Goal: Communication & Community: Ask a question

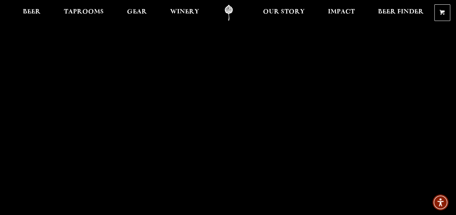
click at [227, 12] on link "Odell Home" at bounding box center [228, 13] width 27 height 16
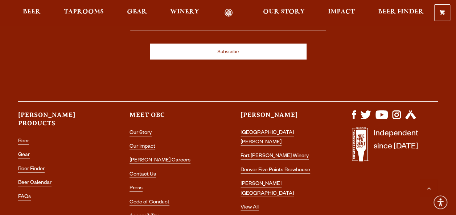
scroll to position [2039, 0]
click at [153, 172] on link "Contact Us" at bounding box center [142, 175] width 26 height 7
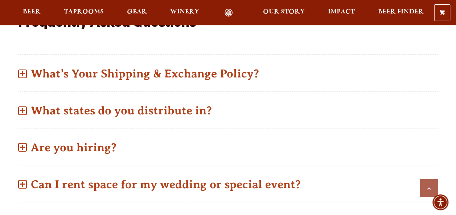
scroll to position [157, 0]
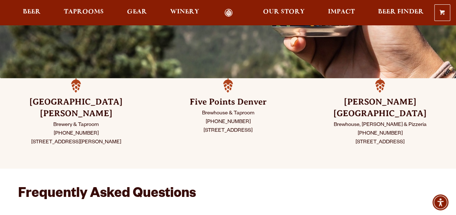
click at [372, 103] on h3 "Sloan’s Lake Denver" at bounding box center [380, 107] width 116 height 23
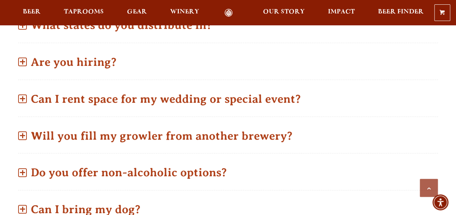
scroll to position [415, 0]
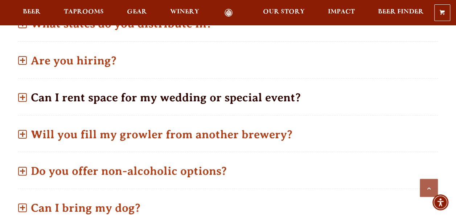
click at [211, 85] on p "Can I rent space for my wedding or special event?" at bounding box center [228, 98] width 420 height 26
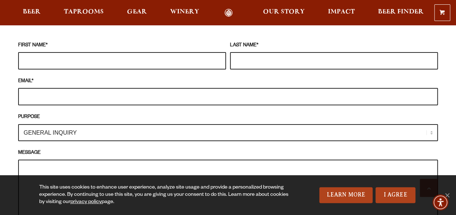
scroll to position [717, 0]
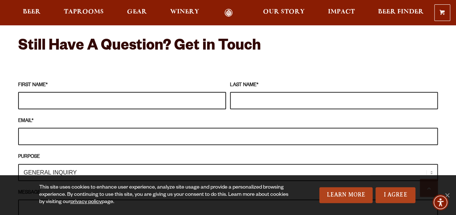
click at [157, 92] on input "FIRST NAME *" at bounding box center [122, 100] width 208 height 17
type input "Paige"
type input "Whitehead"
type input "paige_whitehead@dpsk12.net"
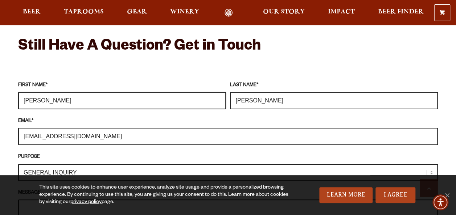
scroll to position [787, 0]
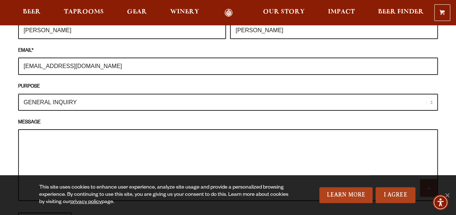
click at [62, 94] on select "GENERAL INQUIRY TAPROOM / BREWERY WINERY BOOK A TOUR MEDIA INQUIRY GEAR SHOP OD…" at bounding box center [228, 102] width 420 height 17
click at [18, 94] on select "GENERAL INQUIRY TAPROOM / BREWERY WINERY BOOK A TOUR MEDIA INQUIRY GEAR SHOP OD…" at bounding box center [228, 102] width 420 height 17
click at [92, 141] on textarea "MESSAGE" at bounding box center [228, 165] width 420 height 72
paste textarea "Hi there! My name is Paige, I'm a teacher at Cowell Elementary School (on 10th …"
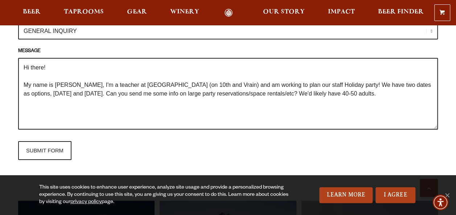
scroll to position [859, 0]
type textarea "Hi there! My name is Paige, I'm a teacher at Cowell Elementary School (on 10th …"
click at [48, 143] on input "SUBMIT FORM" at bounding box center [44, 150] width 53 height 19
type input "Sending"
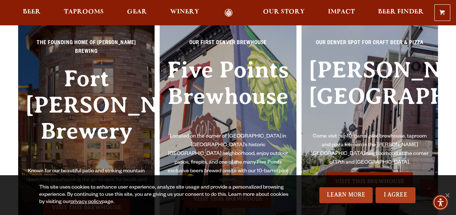
scroll to position [859, 0]
